Goal: Information Seeking & Learning: Learn about a topic

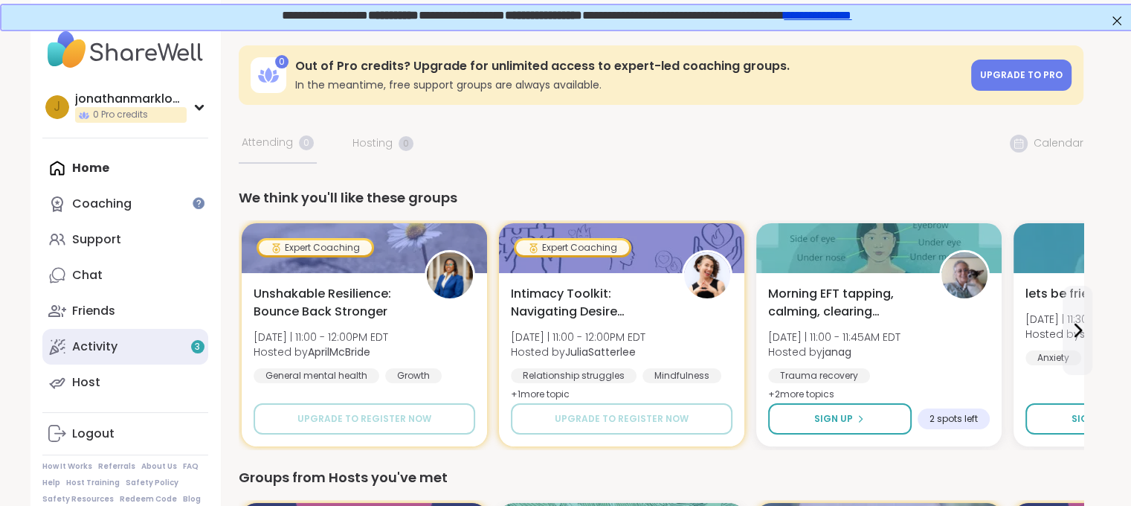
click at [122, 341] on link "Activity 3" at bounding box center [125, 347] width 166 height 36
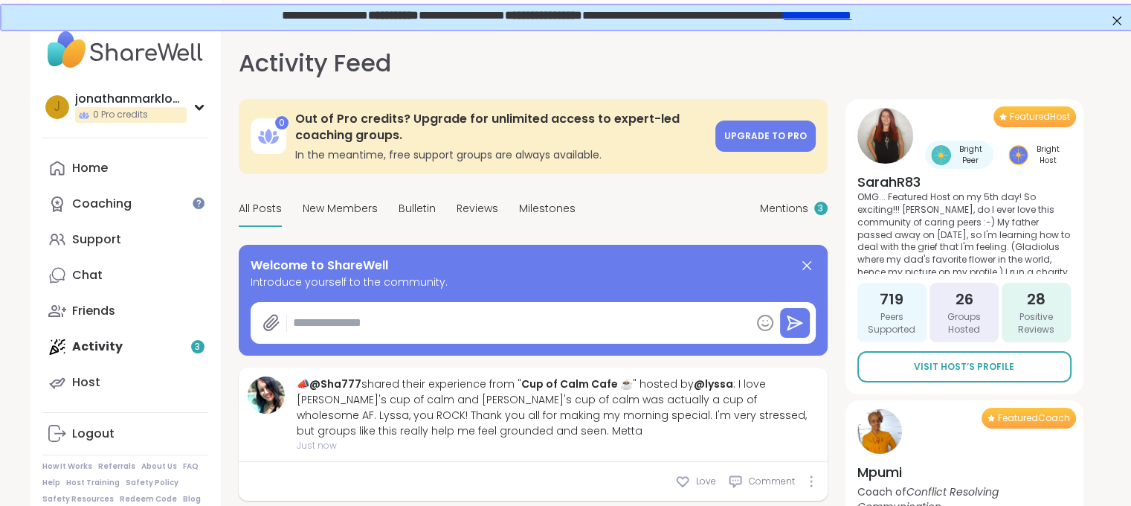
type textarea "*"
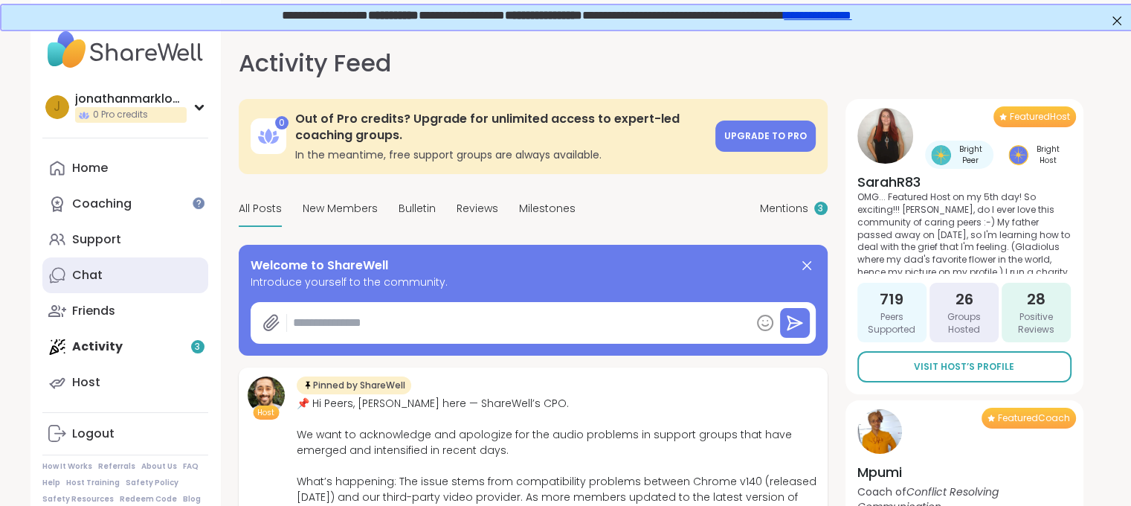
click at [81, 270] on div "Chat" at bounding box center [87, 275] width 30 height 16
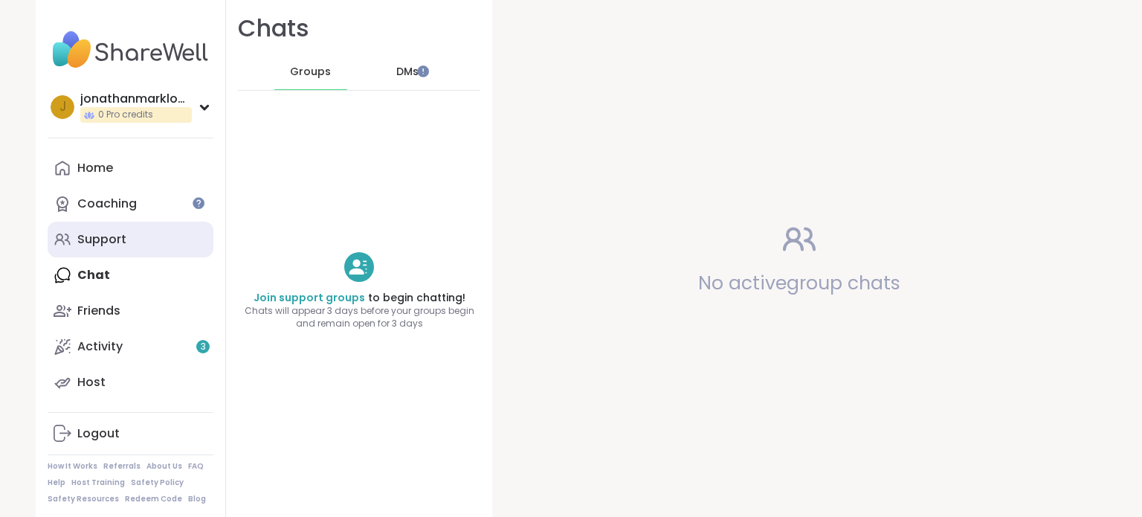
click at [86, 240] on div "Support" at bounding box center [101, 239] width 49 height 16
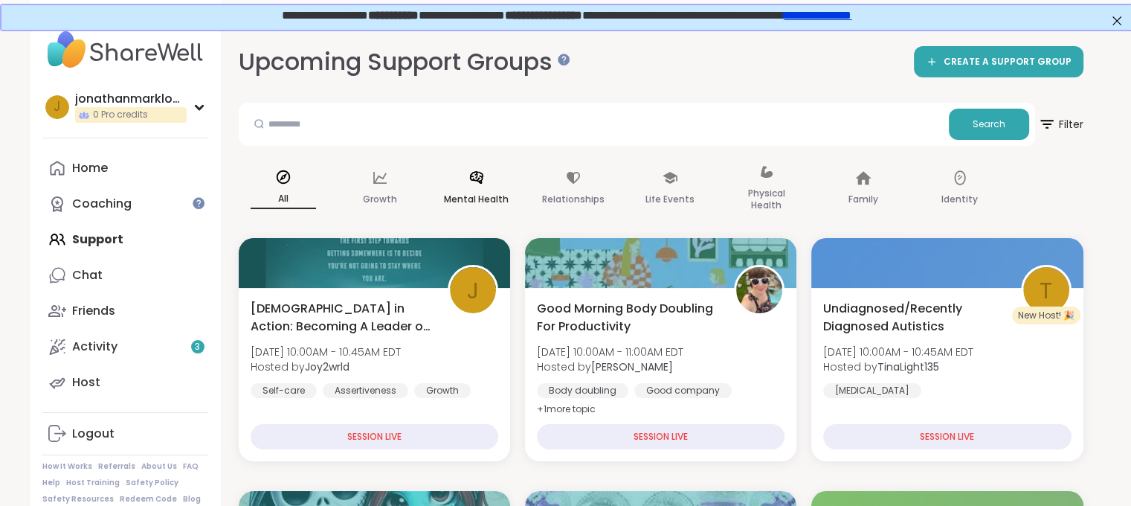
click at [442, 207] on div "Mental Health" at bounding box center [476, 189] width 89 height 74
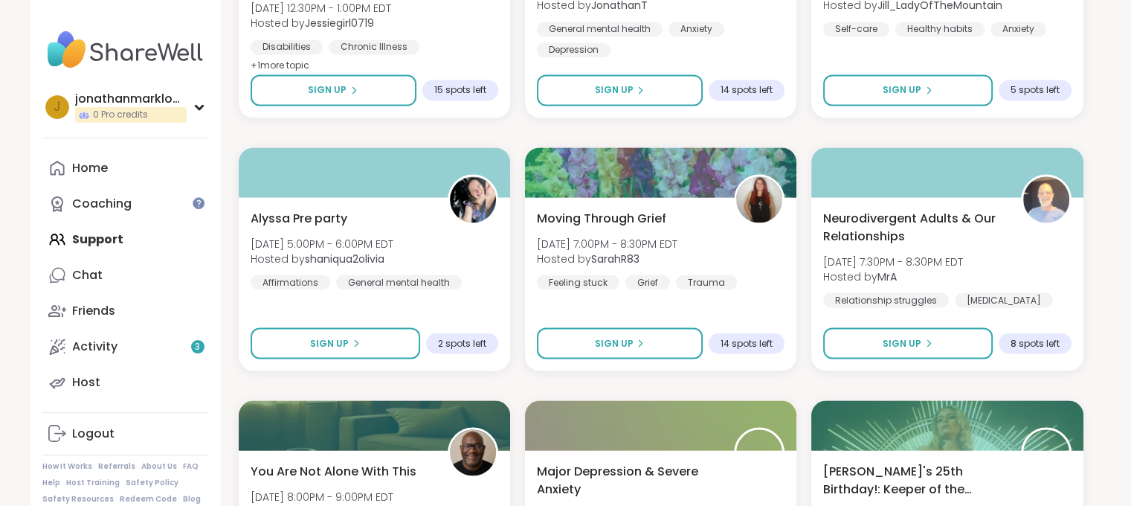
scroll to position [2828, 0]
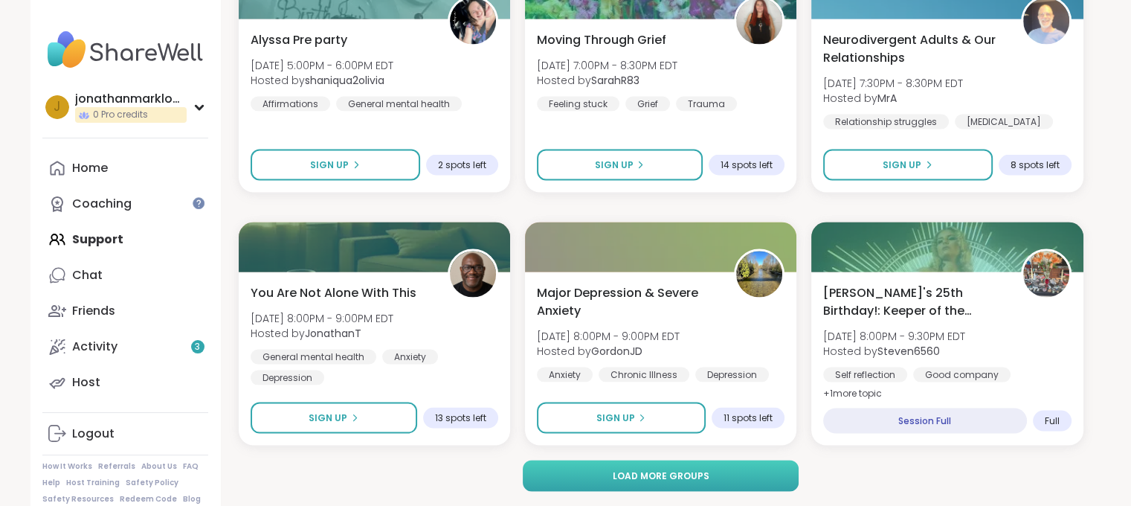
click at [698, 469] on span "Load more groups" at bounding box center [660, 475] width 97 height 13
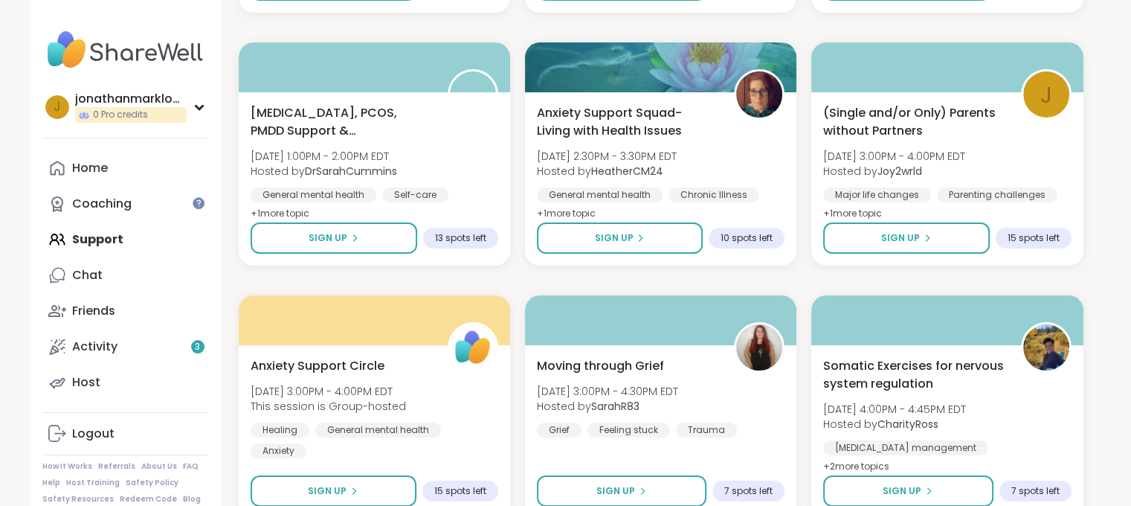
scroll to position [5862, 0]
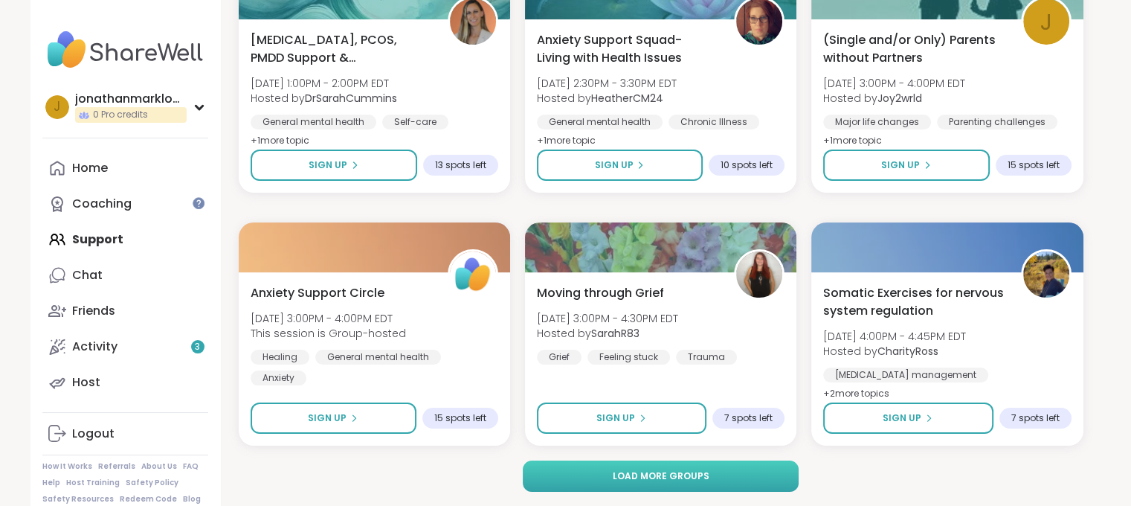
click at [759, 480] on button "Load more groups" at bounding box center [661, 475] width 276 height 31
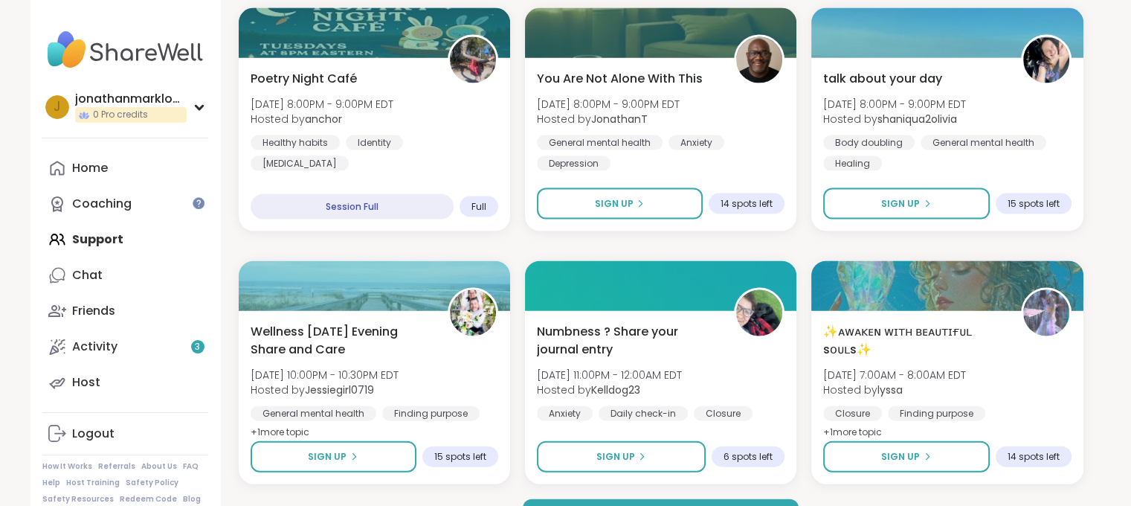
scroll to position [8896, 0]
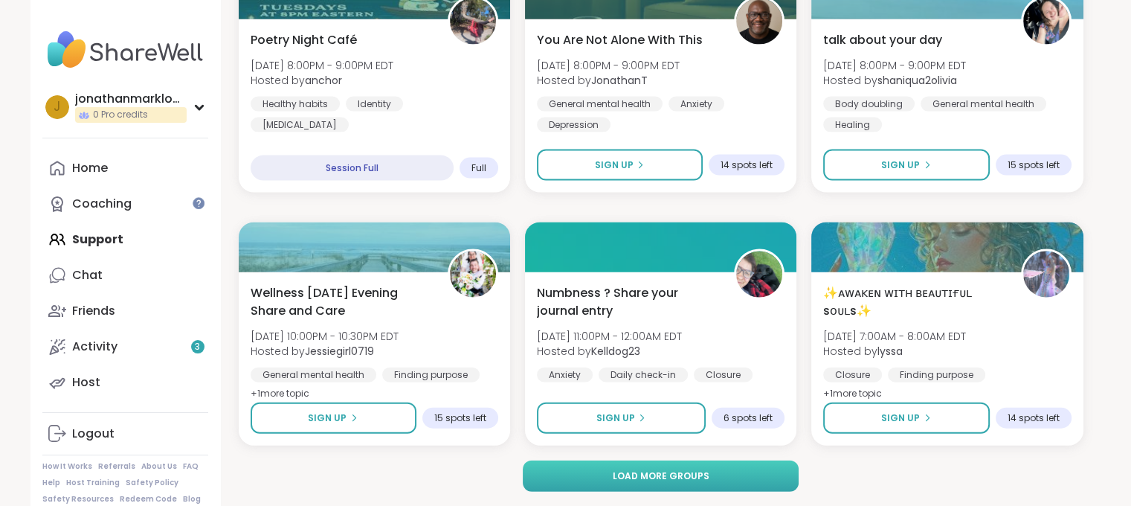
click at [781, 480] on button "Load more groups" at bounding box center [661, 475] width 276 height 31
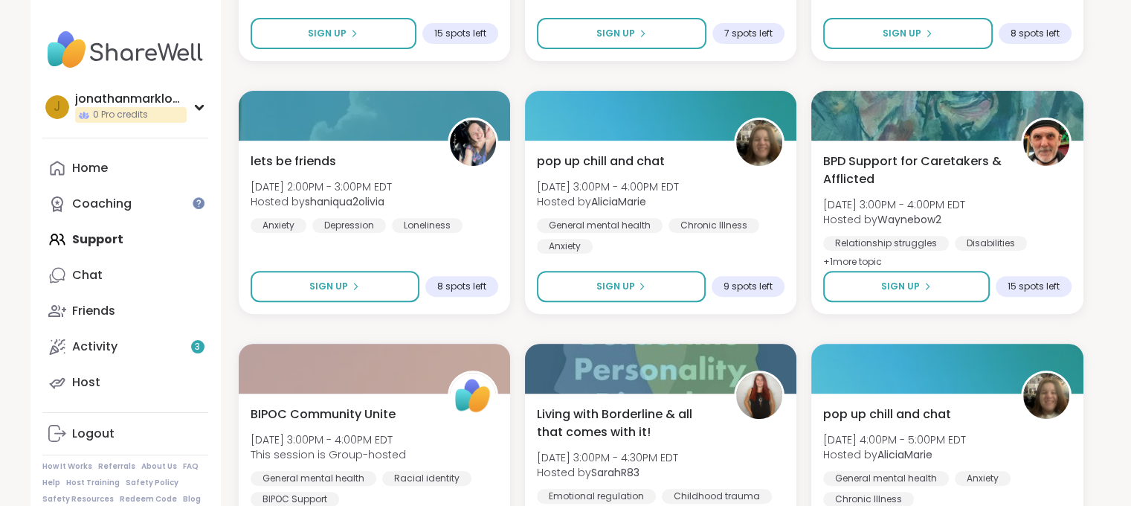
scroll to position [11931, 0]
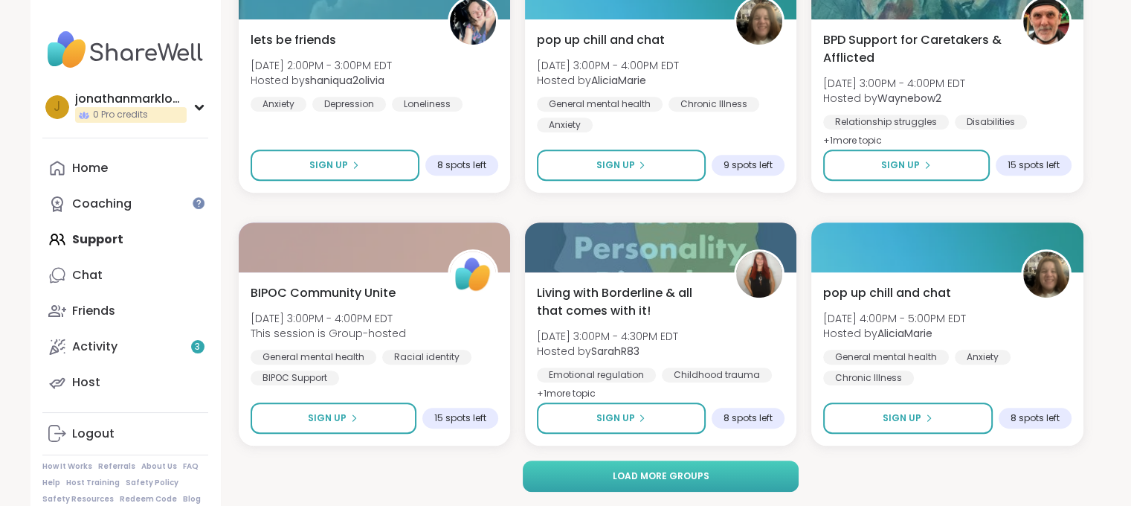
click at [679, 469] on span "Load more groups" at bounding box center [660, 475] width 97 height 13
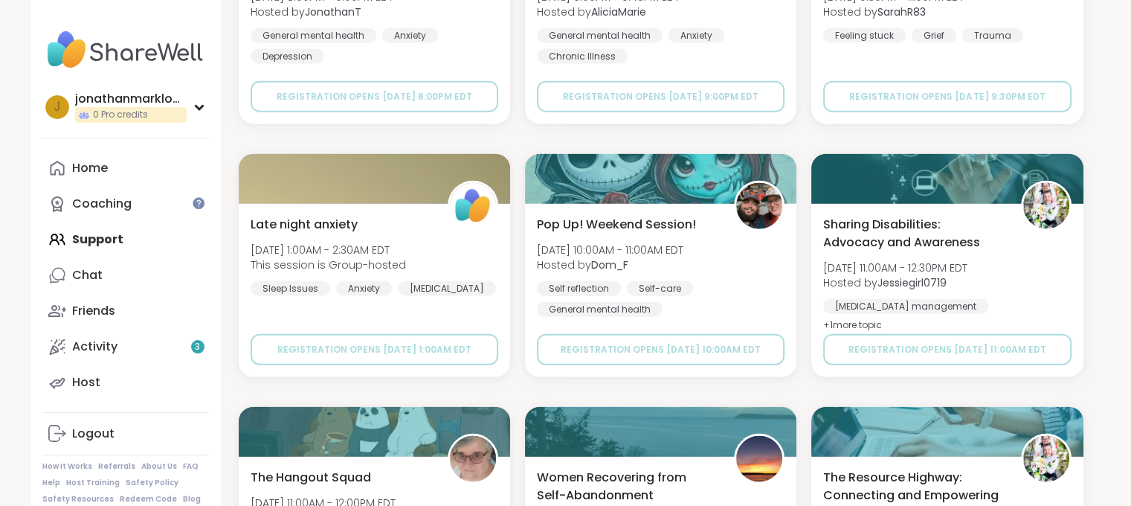
scroll to position [14965, 0]
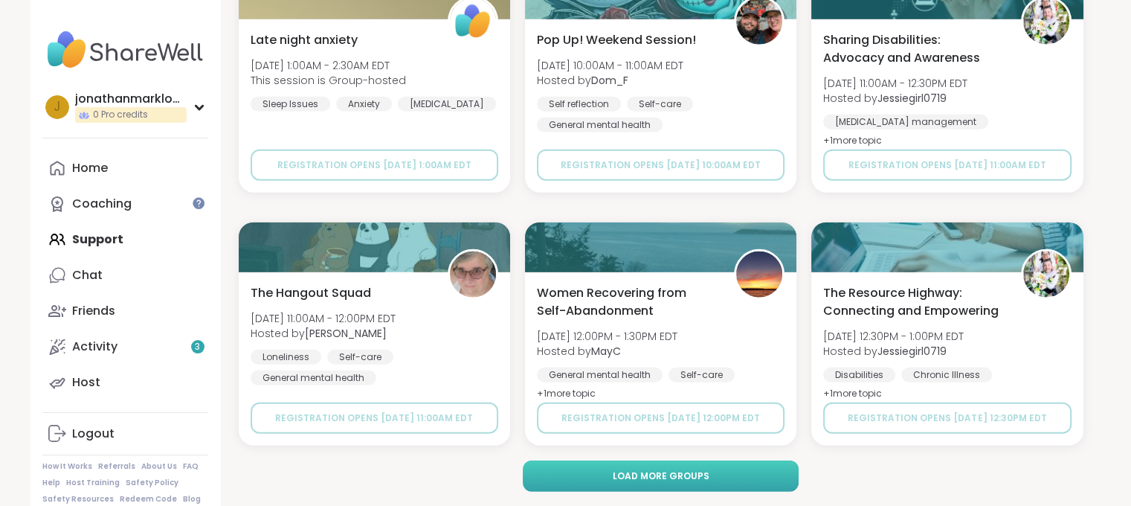
click at [759, 481] on button "Load more groups" at bounding box center [661, 475] width 276 height 31
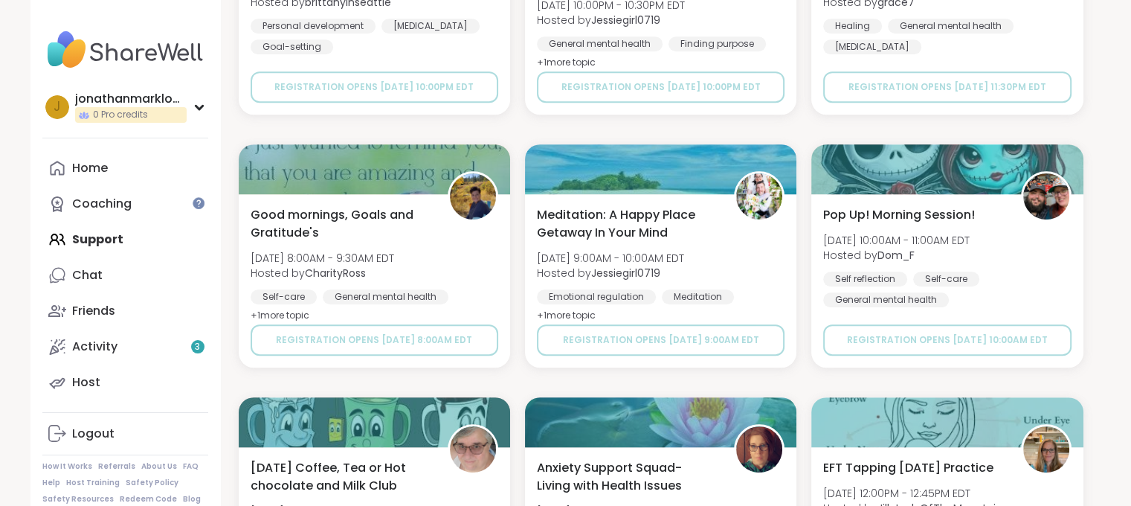
scroll to position [17999, 0]
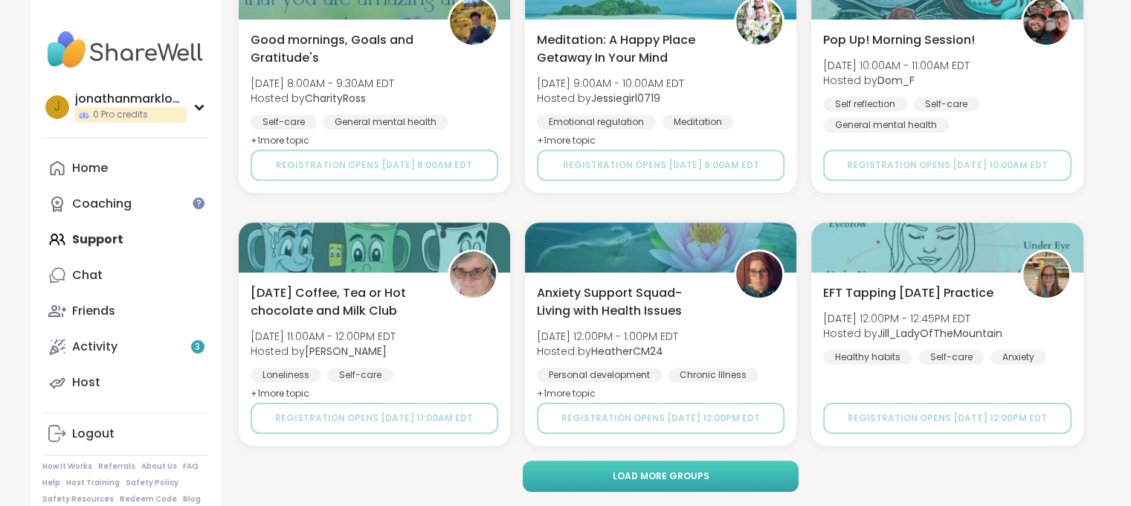
click at [716, 478] on button "Load more groups" at bounding box center [661, 475] width 276 height 31
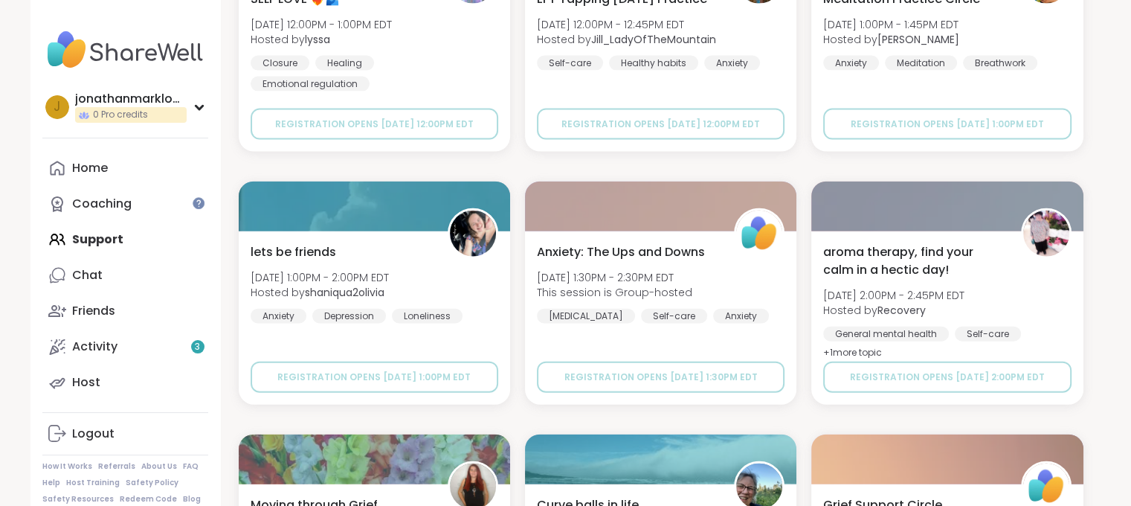
scroll to position [21033, 0]
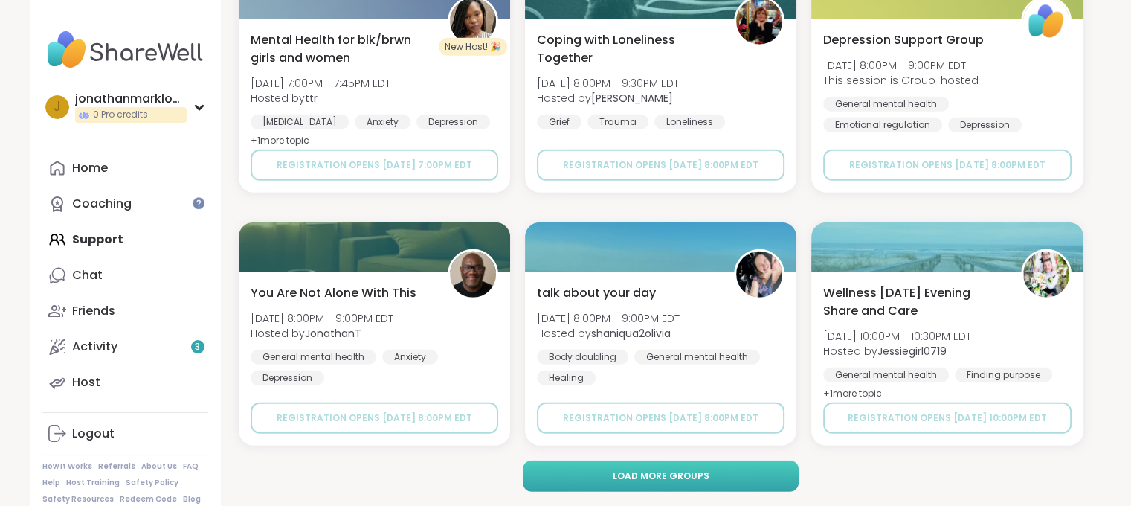
click at [623, 480] on span "Load more groups" at bounding box center [660, 475] width 97 height 13
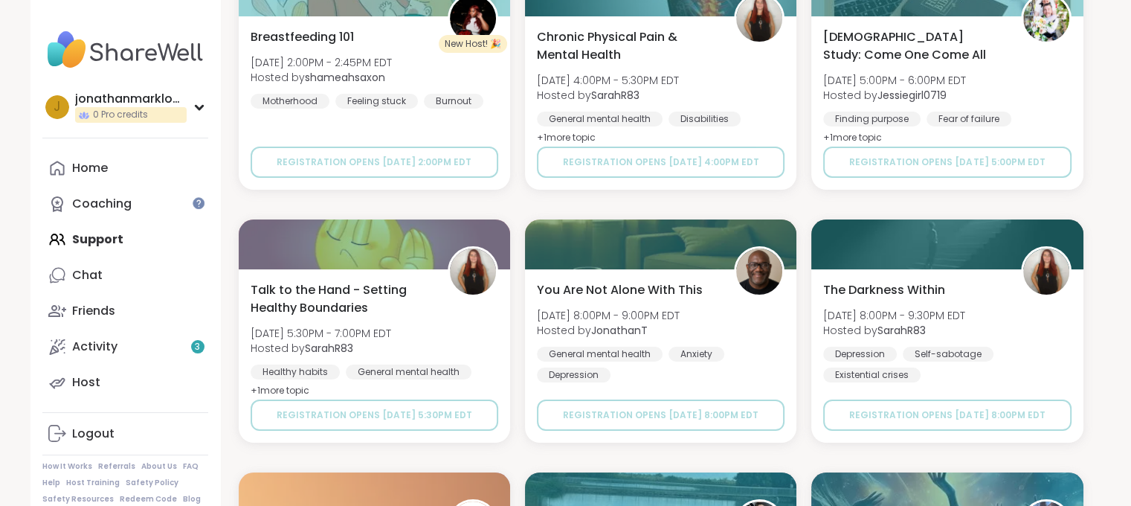
scroll to position [22550, 0]
